Goal: Task Accomplishment & Management: Complete application form

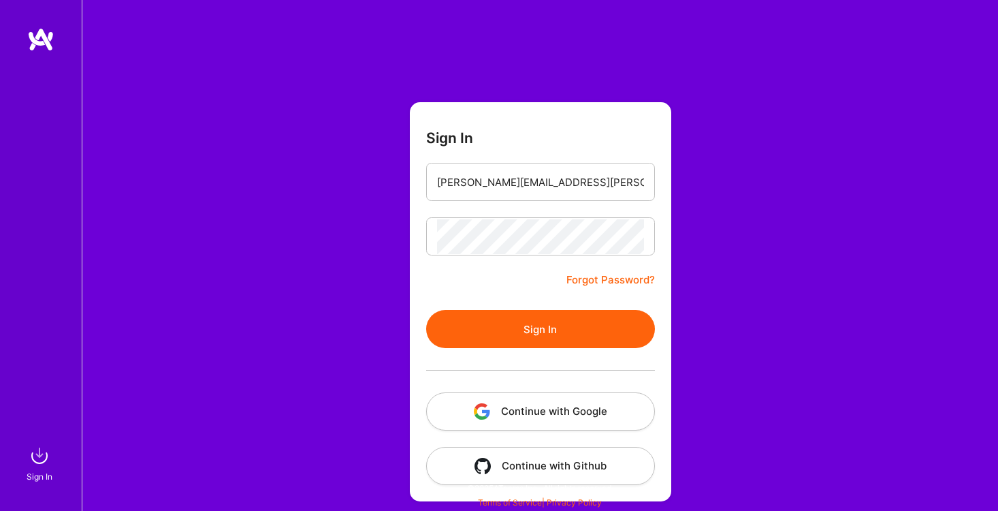
click at [520, 318] on button "Sign In" at bounding box center [540, 329] width 229 height 38
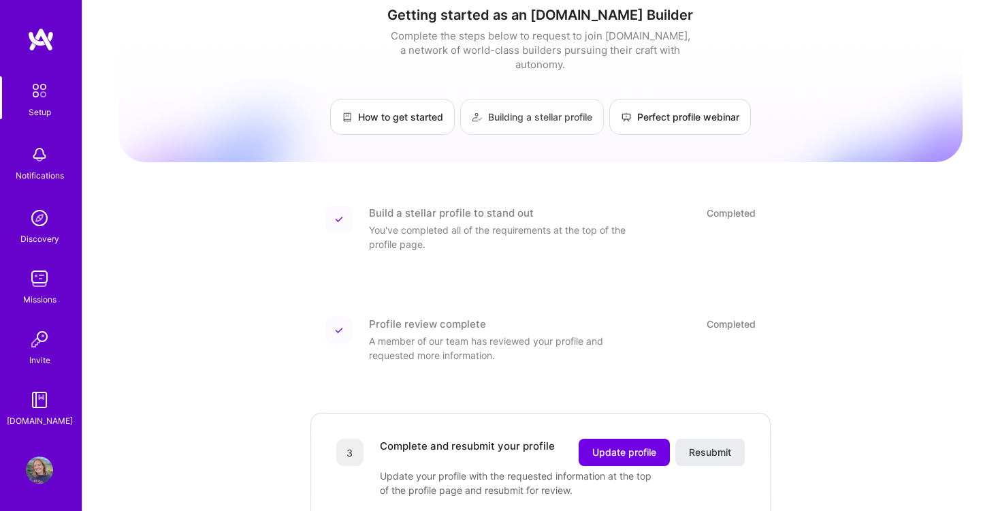
scroll to position [50, 0]
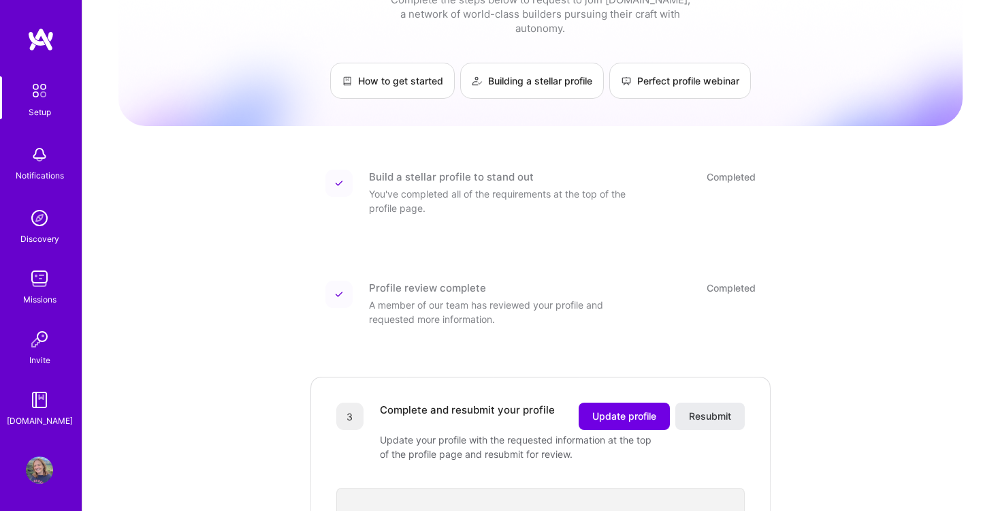
click at [38, 287] on img at bounding box center [39, 278] width 27 height 27
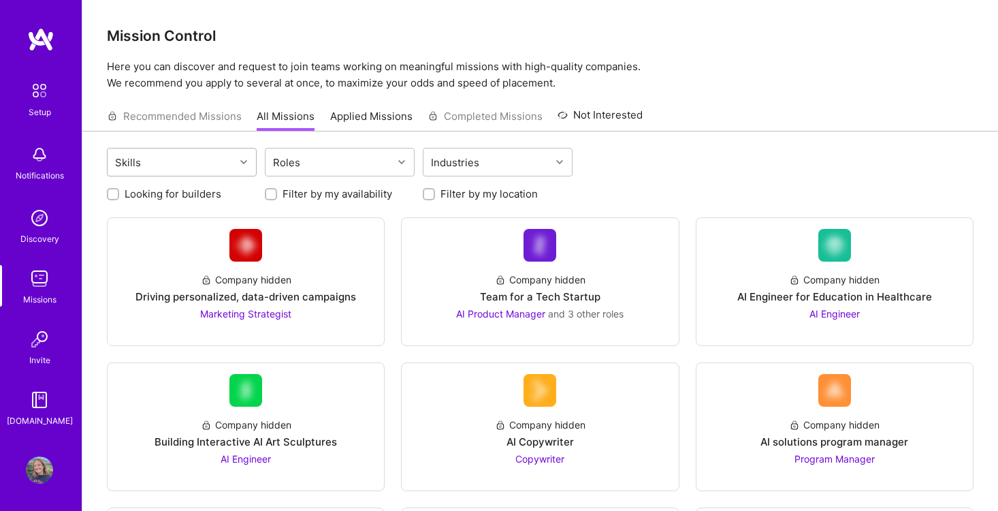
click at [238, 161] on div at bounding box center [245, 162] width 21 height 18
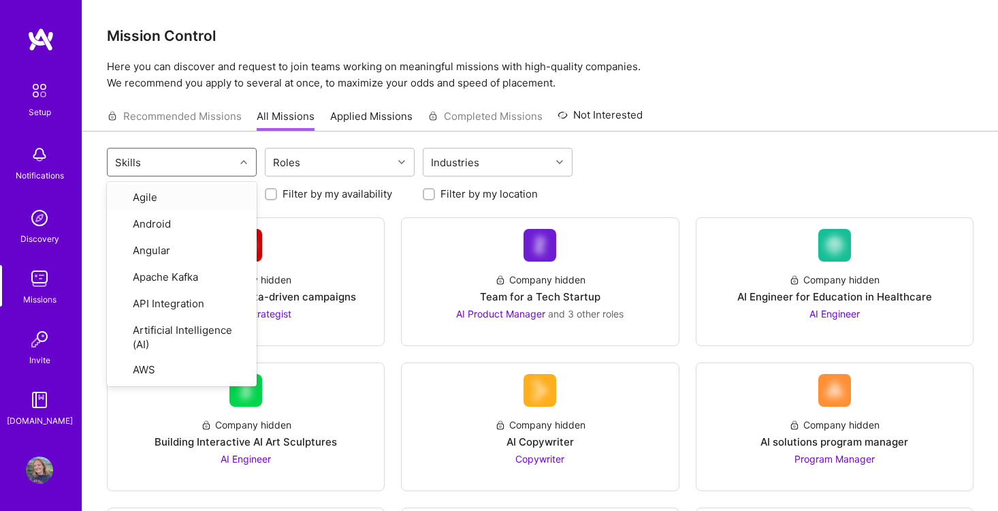
click at [238, 161] on div at bounding box center [245, 162] width 21 height 18
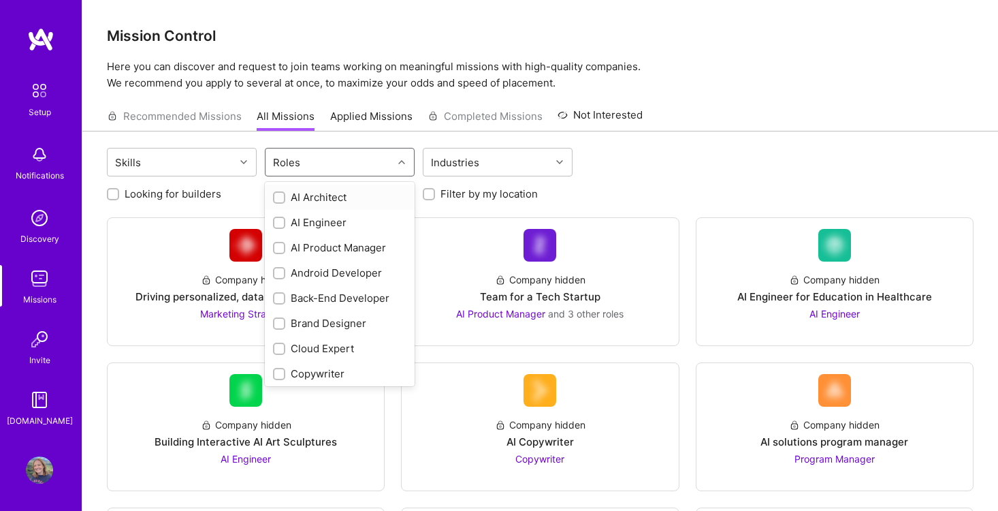
click at [310, 161] on div "Roles" at bounding box center [329, 161] width 127 height 27
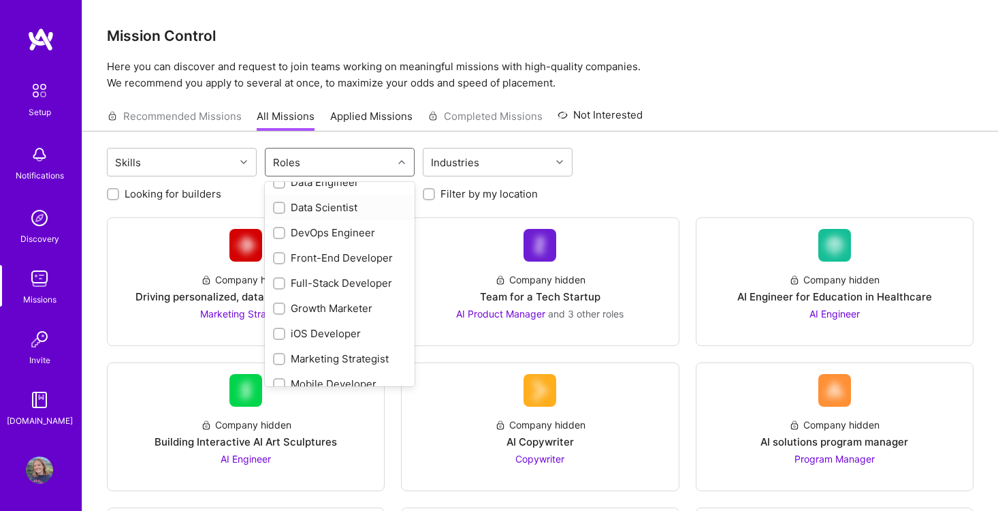
scroll to position [532, 0]
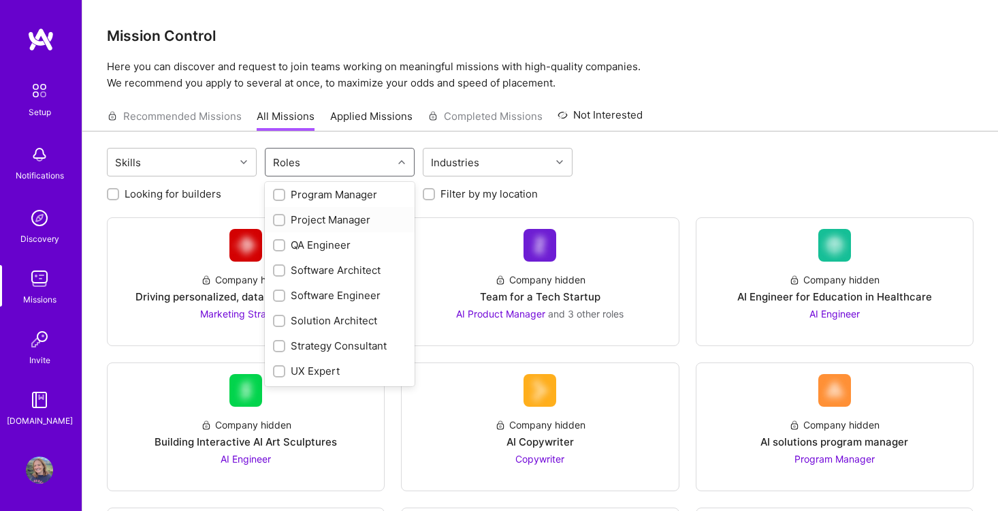
click at [292, 221] on div "Project Manager" at bounding box center [339, 219] width 133 height 14
checkbox input "true"
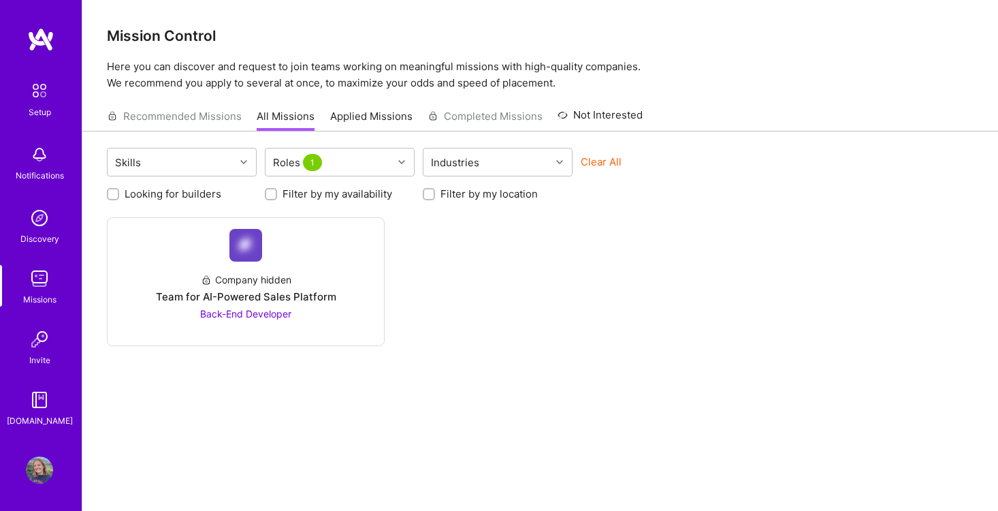
click at [612, 287] on div "Company hidden Team for AI-Powered Sales Platform Back-End Developer" at bounding box center [540, 281] width 867 height 129
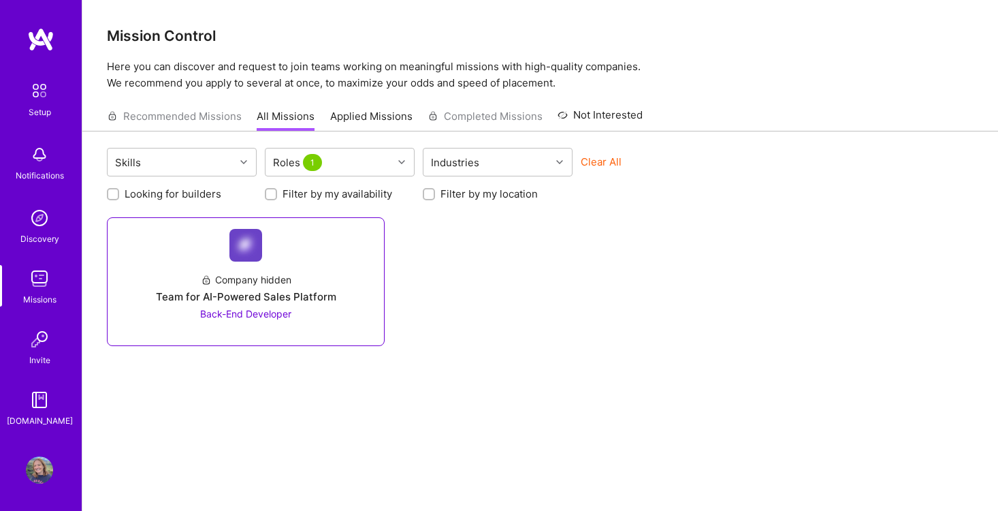
click at [314, 262] on div "Company hidden Team for AI-Powered Sales Platform Back-End Developer" at bounding box center [245, 290] width 255 height 59
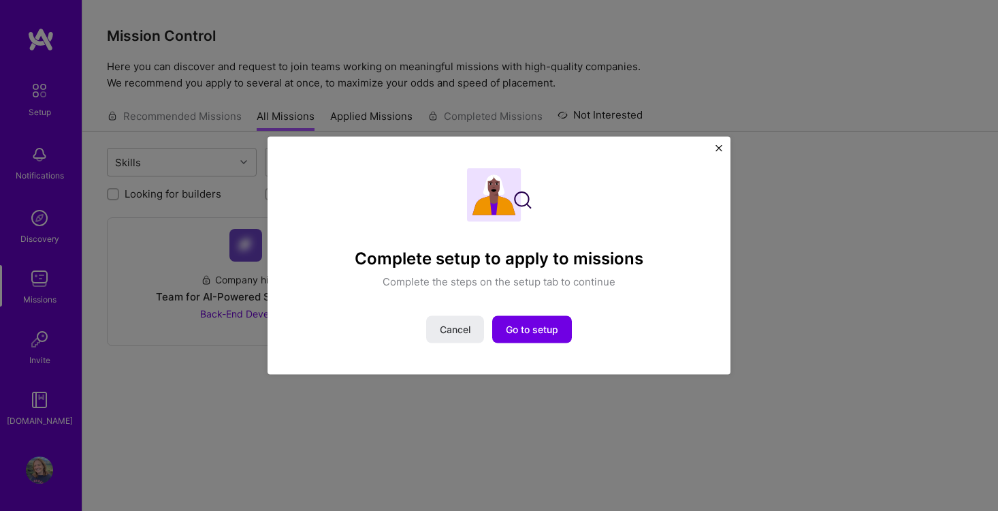
click at [702, 150] on div "Complete setup to apply to missions Complete the steps on the setup tab to cont…" at bounding box center [499, 256] width 463 height 238
click at [720, 146] on img "Close" at bounding box center [719, 148] width 7 height 7
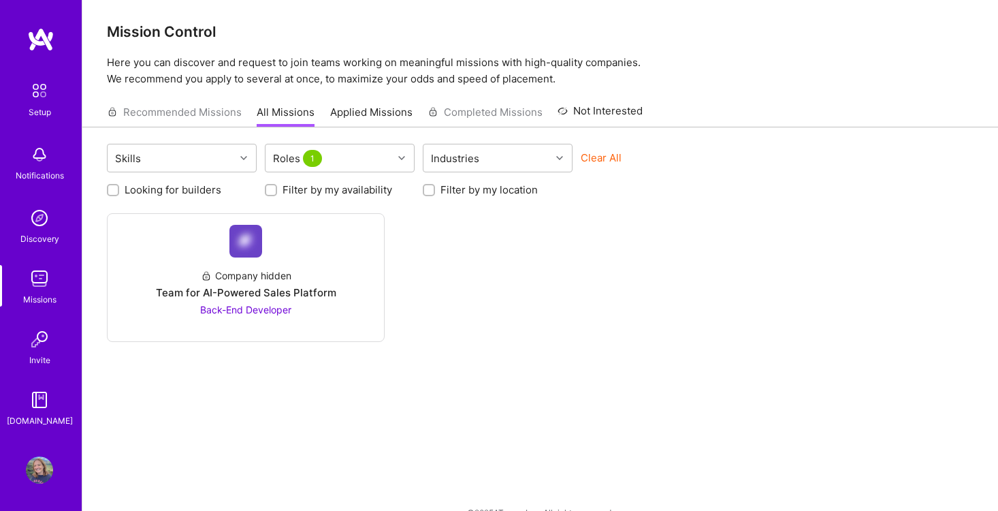
scroll to position [0, 0]
